Goal: Check status

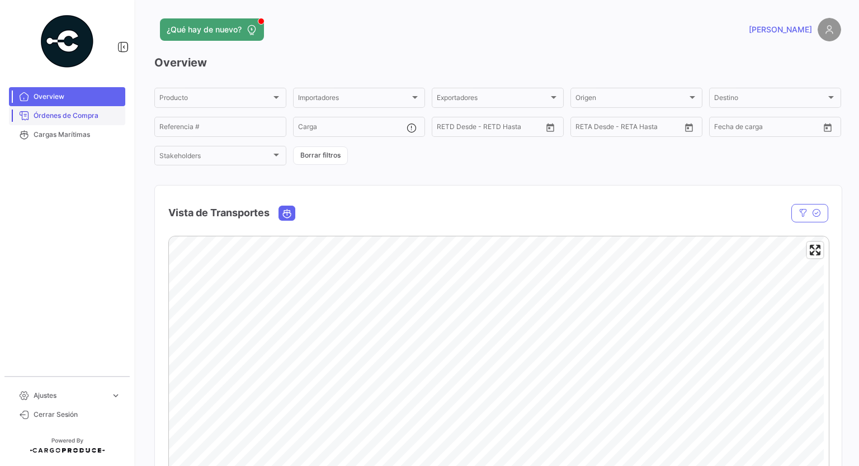
click at [56, 119] on span "Órdenes de Compra" at bounding box center [77, 116] width 87 height 10
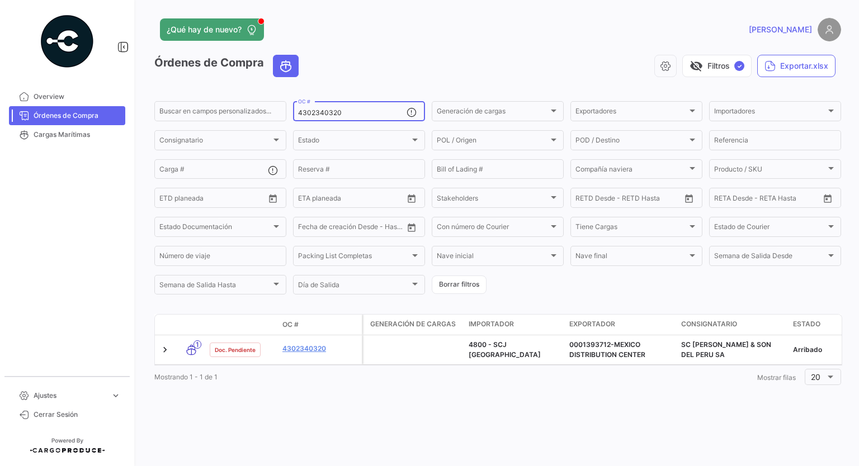
drag, startPoint x: 311, startPoint y: 119, endPoint x: 253, endPoint y: 126, distance: 58.1
click at [254, 126] on form "Buscar en [PERSON_NAME] personalizados... 4302340320 OC # Generación [PERSON_NA…" at bounding box center [497, 198] width 687 height 197
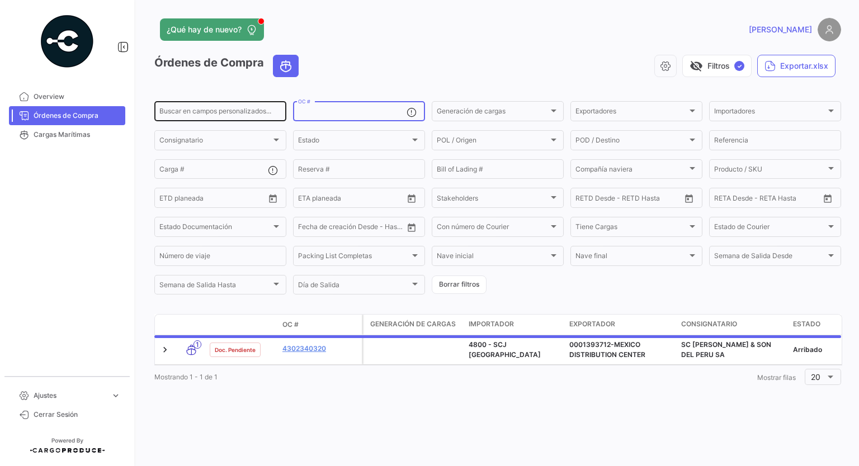
paste input "4302341090"
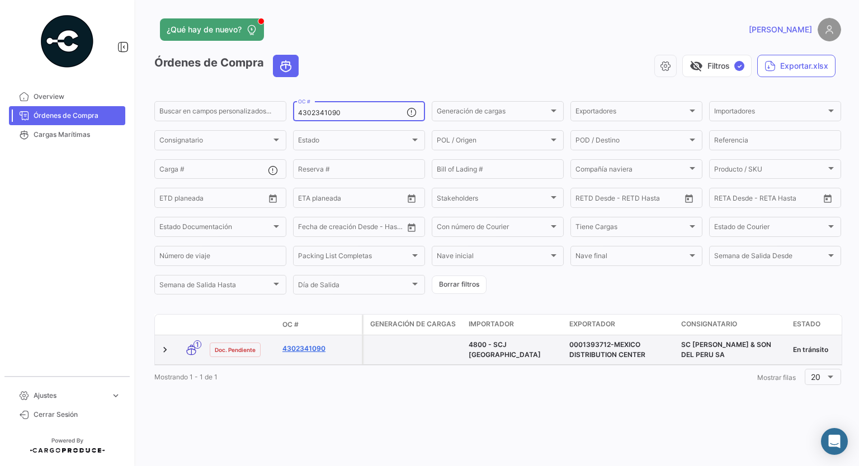
type input "4302341090"
click at [300, 347] on link "4302341090" at bounding box center [319, 349] width 75 height 10
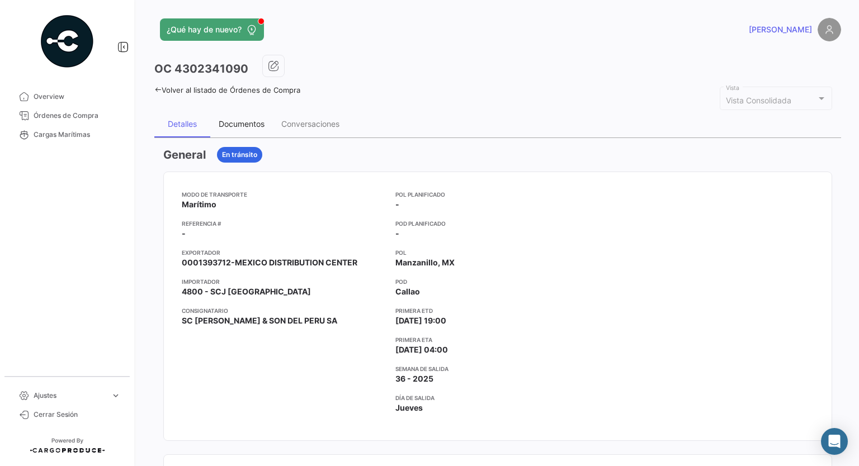
click at [240, 121] on div "Documentos" at bounding box center [242, 124] width 46 height 10
